Goal: Information Seeking & Learning: Learn about a topic

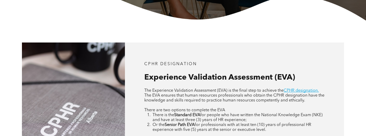
scroll to position [181, 0]
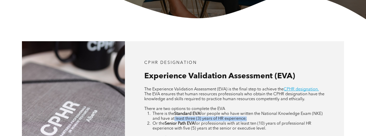
drag, startPoint x: 261, startPoint y: 120, endPoint x: 199, endPoint y: 119, distance: 62.0
click at [188, 120] on li "There is the Standard EVA for people who have written the National Knowledge Ex…" at bounding box center [239, 117] width 172 height 10
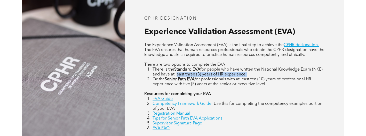
scroll to position [258, 0]
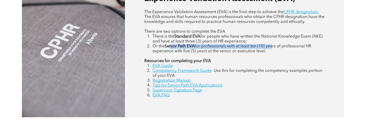
drag, startPoint x: 251, startPoint y: 53, endPoint x: 183, endPoint y: 49, distance: 68.6
click at [173, 49] on li "Or the Senior Path EVA for professionals with at least ten (10) years of profes…" at bounding box center [239, 49] width 172 height 10
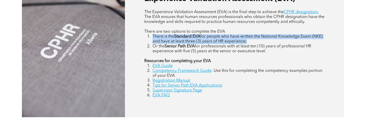
drag, startPoint x: 237, startPoint y: 41, endPoint x: 136, endPoint y: 36, distance: 101.1
click at [136, 36] on div "CPHR DESIGNATION Experience Validation Assessment (EVA) The Experience Validati…" at bounding box center [234, 41] width 219 height 154
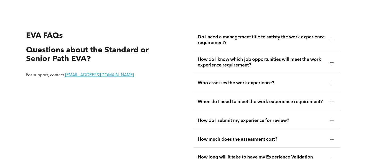
scroll to position [904, 0]
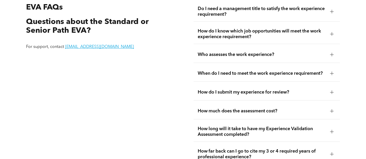
click at [327, 109] on div "How much does the assessment cost?" at bounding box center [267, 111] width 146 height 16
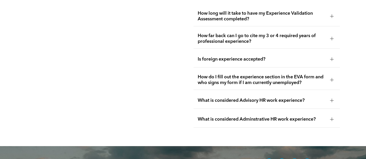
scroll to position [1059, 0]
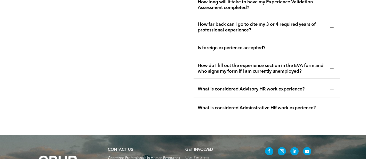
click at [321, 63] on span "How do I fill out the experience section in the EVA form and who signs my form …" at bounding box center [262, 68] width 128 height 11
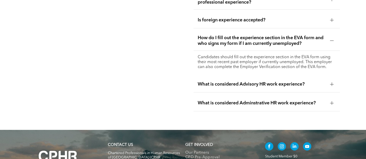
click at [336, 41] on div "How do I fill out the experience section in the EVA form and who signs my form …" at bounding box center [267, 41] width 146 height 20
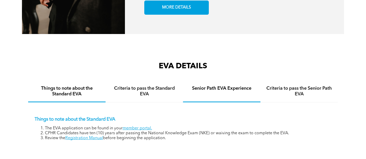
scroll to position [723, 0]
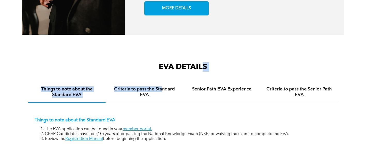
drag, startPoint x: 204, startPoint y: 69, endPoint x: 227, endPoint y: 79, distance: 25.2
click at [164, 73] on div "EVA DETAILS Things to note about the Standard EVA Criteria to pass the Standard…" at bounding box center [183, 110] width 310 height 97
click at [213, 66] on h3 "EVA DETAILS" at bounding box center [183, 67] width 310 height 9
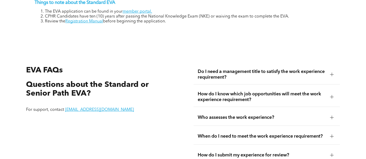
scroll to position [878, 0]
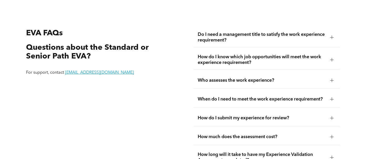
click at [331, 98] on div at bounding box center [332, 100] width 4 height 4
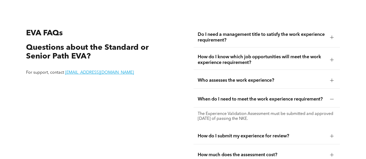
click at [331, 98] on div at bounding box center [332, 100] width 4 height 4
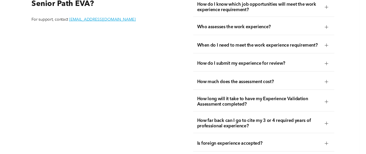
scroll to position [956, 0]
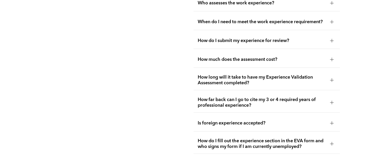
click at [284, 54] on div "How much does the assessment cost?" at bounding box center [267, 60] width 146 height 16
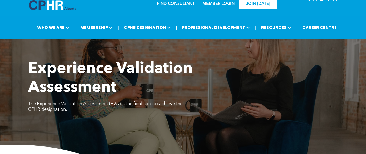
scroll to position [0, 0]
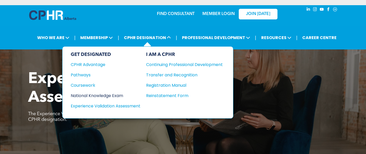
click at [116, 97] on div "National Knowledge Exam" at bounding box center [102, 95] width 63 height 6
